Goal: Task Accomplishment & Management: Use online tool/utility

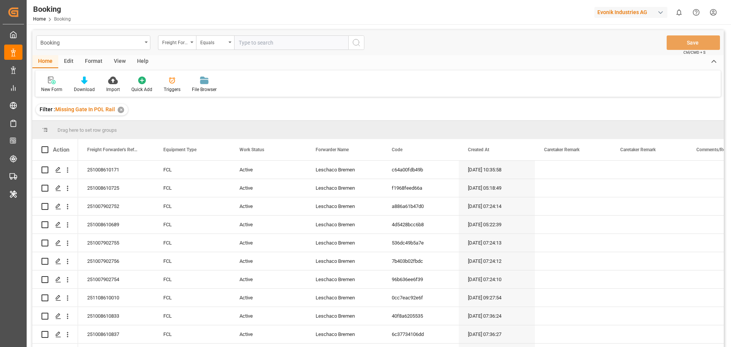
click at [119, 110] on div "✕" at bounding box center [121, 110] width 6 height 6
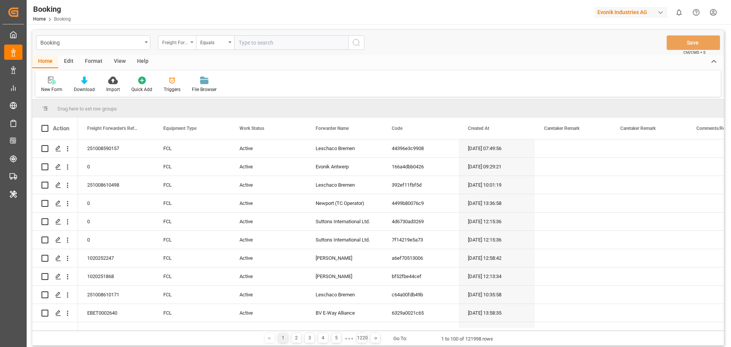
click at [192, 44] on div "Freight Forwarder's Reference No." at bounding box center [177, 42] width 38 height 14
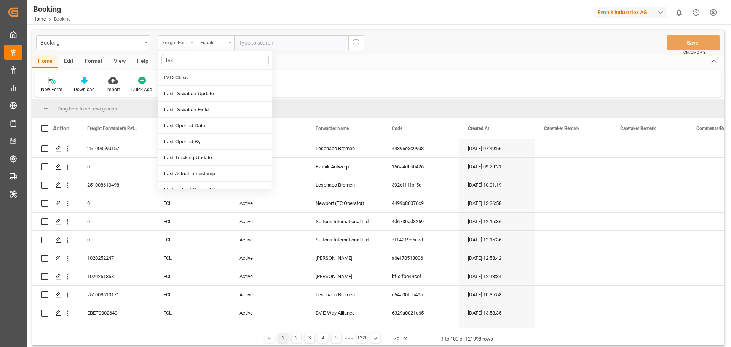
type input "last"
click at [192, 106] on div "Last Opened Date" at bounding box center [215, 110] width 114 height 16
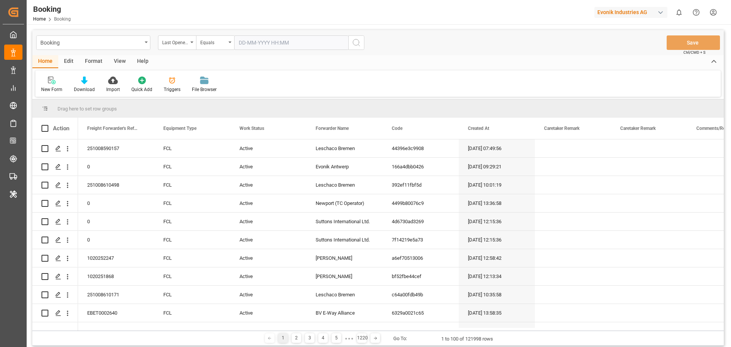
click at [268, 47] on input "text" at bounding box center [291, 42] width 114 height 14
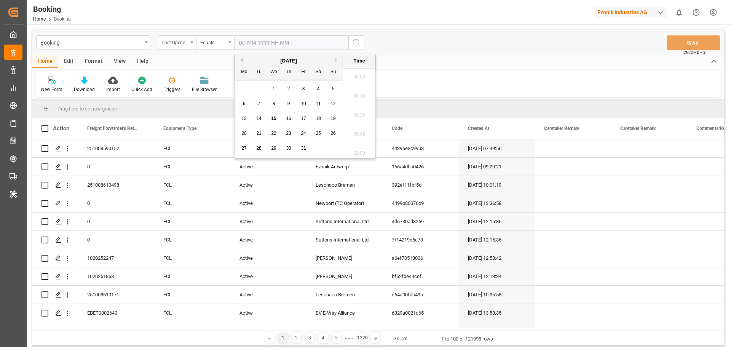
scroll to position [1279, 0]
click at [274, 115] on div "15" at bounding box center [274, 118] width 10 height 9
type input "[DATE] 00:00"
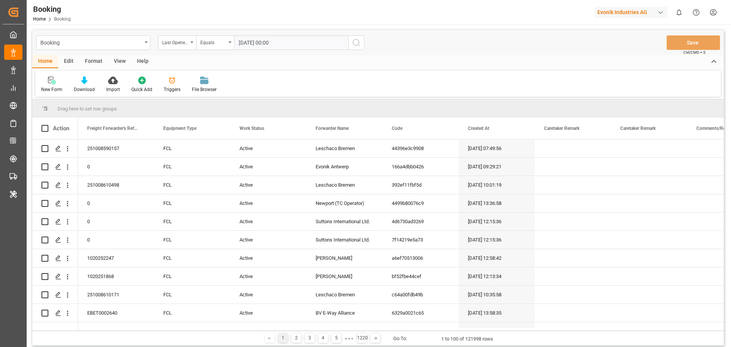
click at [359, 43] on circle "search button" at bounding box center [356, 42] width 6 height 6
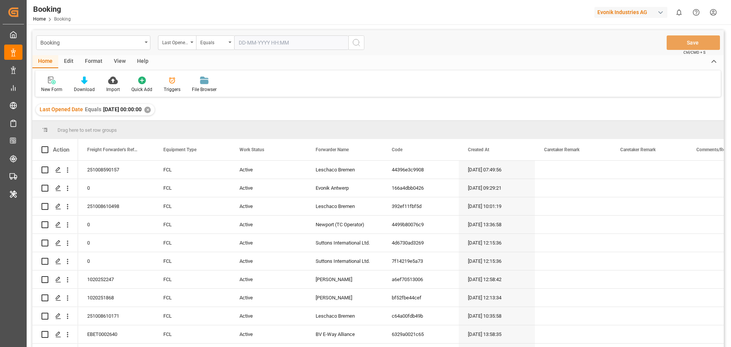
click at [118, 64] on div "View" at bounding box center [119, 61] width 23 height 13
click at [56, 90] on div "Default" at bounding box center [48, 84] width 26 height 17
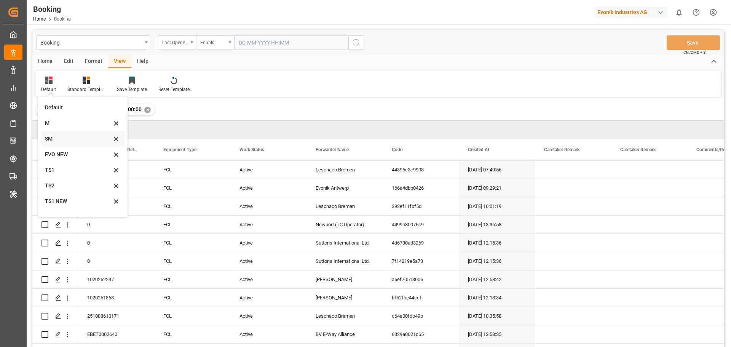
click at [51, 141] on div "SM" at bounding box center [78, 139] width 67 height 8
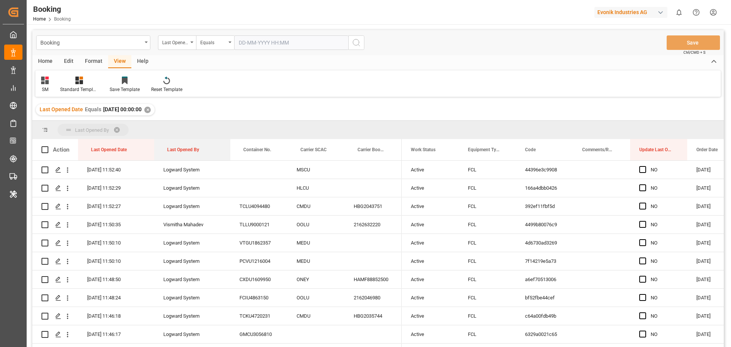
drag, startPoint x: 186, startPoint y: 149, endPoint x: 186, endPoint y: 133, distance: 16.0
